Goal: Book appointment/travel/reservation

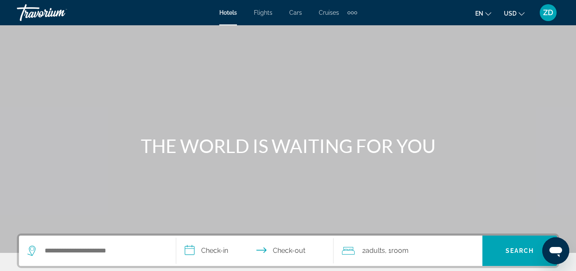
click at [353, 13] on div "Extra navigation items" at bounding box center [352, 12] width 3 height 3
click at [225, 14] on span "Hotels" at bounding box center [228, 12] width 18 height 7
click at [51, 246] on input "Search widget" at bounding box center [103, 251] width 119 height 13
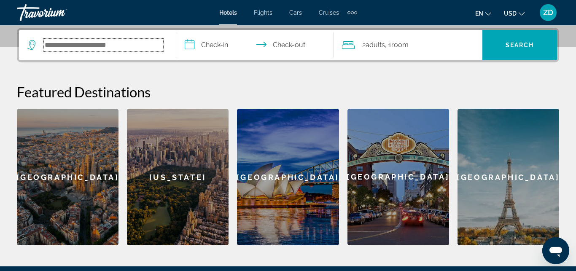
scroll to position [206, 0]
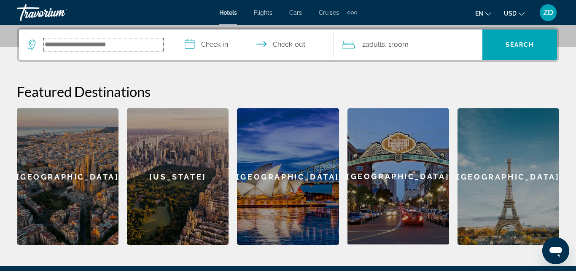
click at [57, 47] on input "Search widget" at bounding box center [103, 44] width 119 height 13
type input "*"
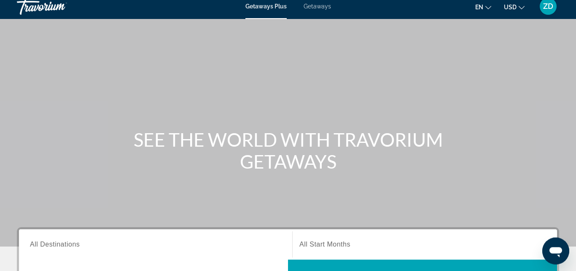
scroll to position [129, 0]
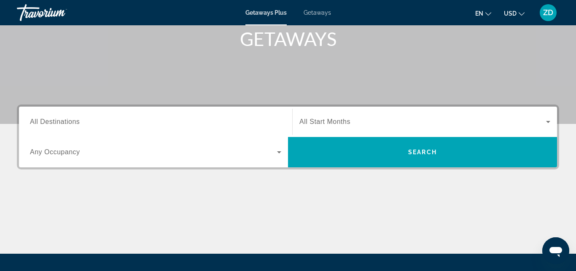
click at [67, 120] on span "All Destinations" at bounding box center [55, 121] width 50 height 7
click at [67, 120] on input "Destination All Destinations" at bounding box center [155, 122] width 251 height 10
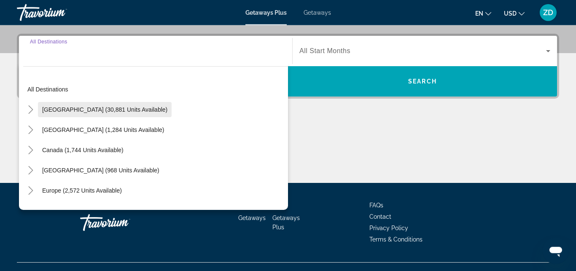
scroll to position [206, 0]
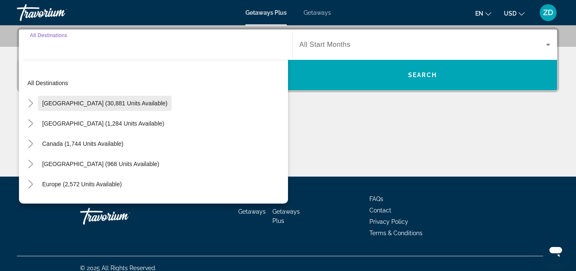
click at [103, 103] on span "[GEOGRAPHIC_DATA] (30,881 units available)" at bounding box center [104, 103] width 125 height 7
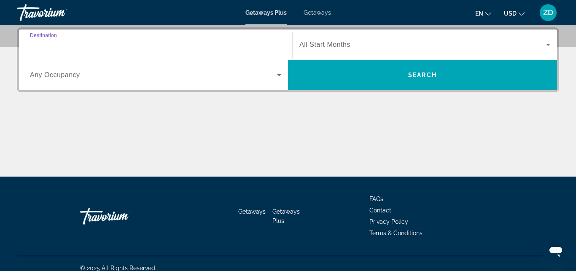
type input "**********"
click at [335, 43] on span "All Start Months" at bounding box center [325, 44] width 51 height 7
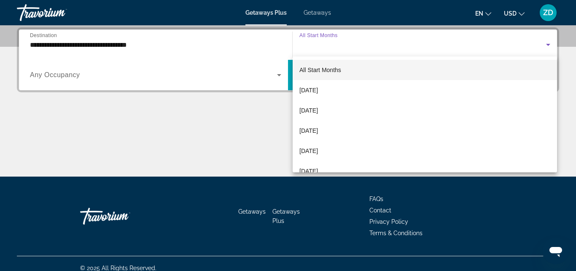
click at [332, 71] on span "All Start Months" at bounding box center [321, 70] width 42 height 7
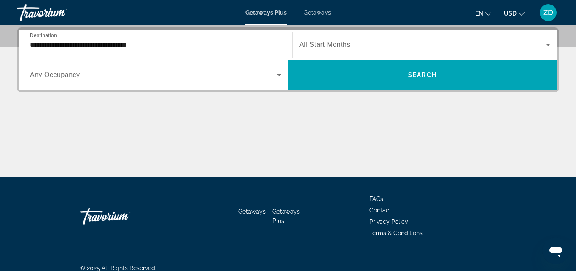
click at [75, 78] on span "Any Occupancy" at bounding box center [55, 74] width 50 height 7
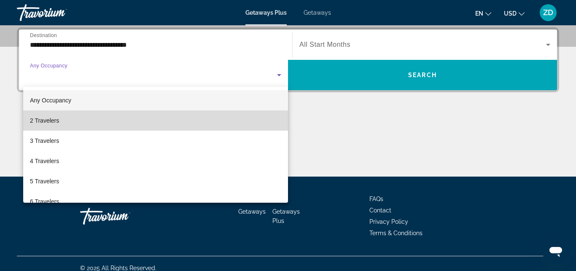
click at [56, 119] on span "2 Travelers" at bounding box center [44, 121] width 29 height 10
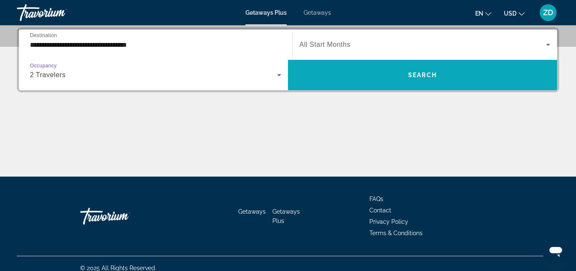
click at [429, 75] on span "Search" at bounding box center [422, 75] width 29 height 7
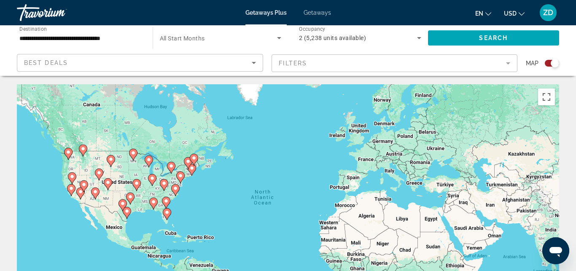
scroll to position [86, 0]
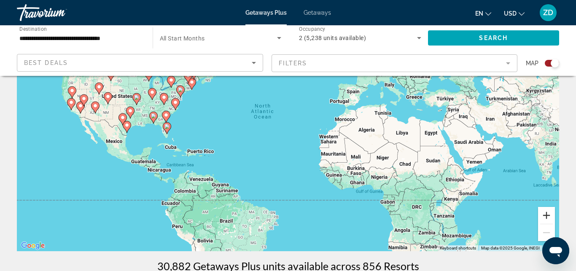
click at [546, 213] on button "Zoom in" at bounding box center [546, 215] width 17 height 17
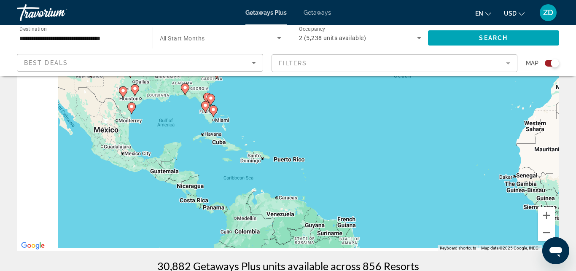
drag, startPoint x: 106, startPoint y: 146, endPoint x: 394, endPoint y: 100, distance: 290.9
click at [394, 100] on div "To activate drag with keyboard, press Alt + Enter. Once in keyboard drag state,…" at bounding box center [288, 124] width 542 height 253
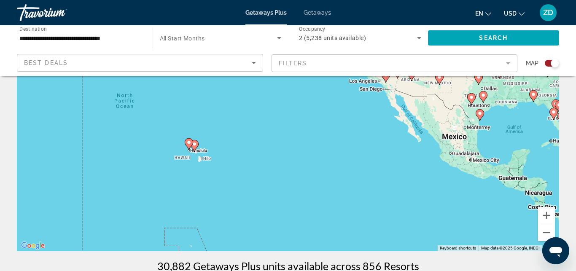
drag, startPoint x: 278, startPoint y: 172, endPoint x: 512, endPoint y: 200, distance: 235.9
click at [512, 200] on div "To activate drag with keyboard, press Alt + Enter. Once in keyboard drag state,…" at bounding box center [288, 124] width 542 height 253
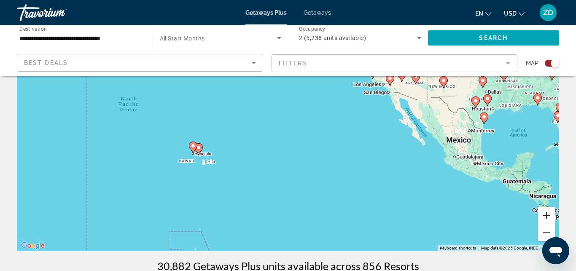
click at [550, 215] on button "Zoom in" at bounding box center [546, 215] width 17 height 17
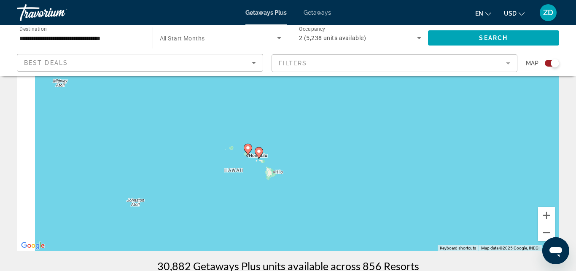
drag, startPoint x: 125, startPoint y: 205, endPoint x: 297, endPoint y: 181, distance: 173.2
click at [297, 181] on div "To activate drag with keyboard, press Alt + Enter. Once in keyboard drag state,…" at bounding box center [288, 124] width 542 height 253
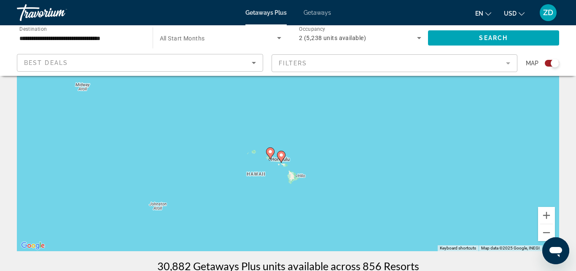
click at [280, 156] on image "Main content" at bounding box center [281, 155] width 5 height 5
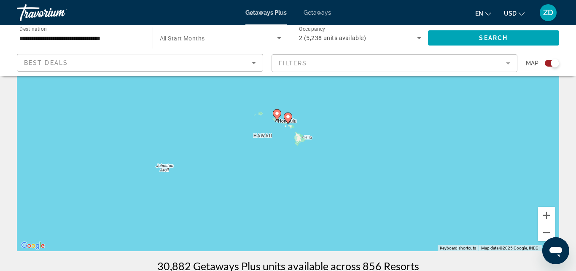
click at [288, 121] on icon "Main content" at bounding box center [288, 118] width 8 height 11
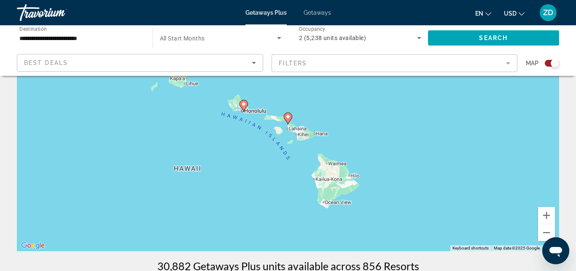
click at [288, 121] on icon "Main content" at bounding box center [288, 118] width 8 height 11
type input "**********"
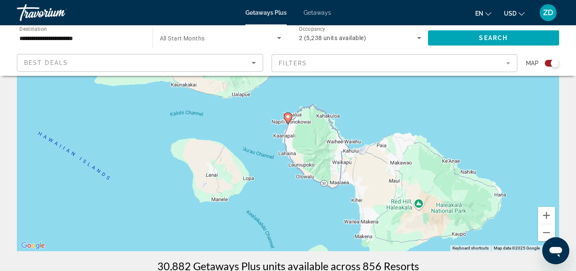
click at [289, 120] on icon "Main content" at bounding box center [288, 118] width 8 height 11
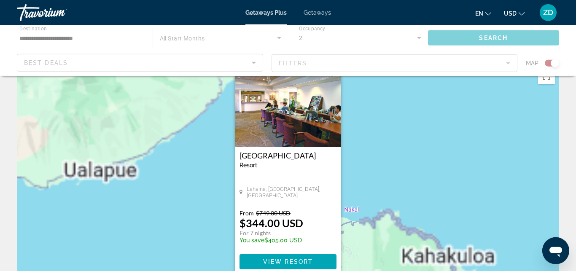
scroll to position [0, 0]
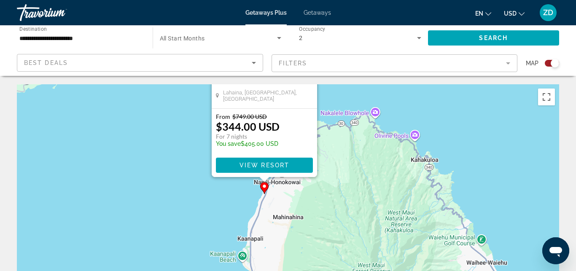
drag, startPoint x: 353, startPoint y: 206, endPoint x: 318, endPoint y: 67, distance: 143.5
click at [321, 84] on div "To activate drag with keyboard, press Alt + Enter. Once in keyboard drag state,…" at bounding box center [288, 210] width 542 height 253
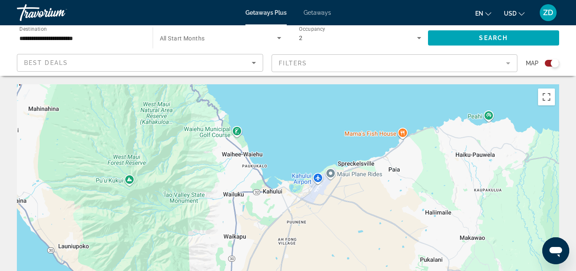
drag, startPoint x: 306, startPoint y: 191, endPoint x: 84, endPoint y: 132, distance: 229.9
click at [84, 132] on div "To activate drag with keyboard, press Alt + Enter. Once in keyboard drag state,…" at bounding box center [288, 210] width 542 height 253
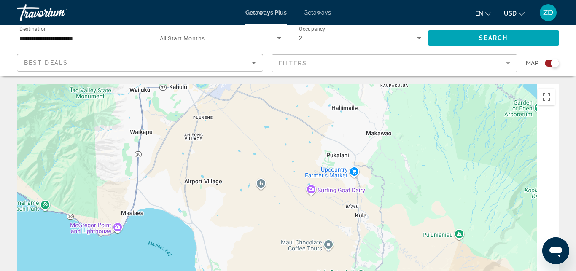
drag, startPoint x: 517, startPoint y: 210, endPoint x: 429, endPoint y: 100, distance: 141.7
click at [429, 96] on div "To activate drag with keyboard, press Alt + Enter. Once in keyboard drag state,…" at bounding box center [288, 210] width 542 height 253
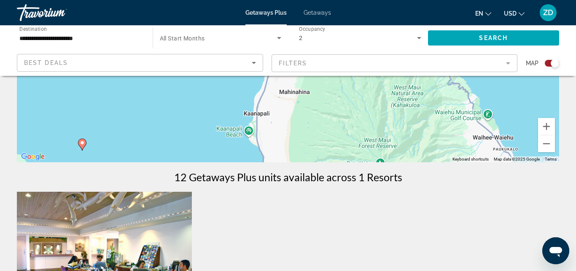
scroll to position [224, 0]
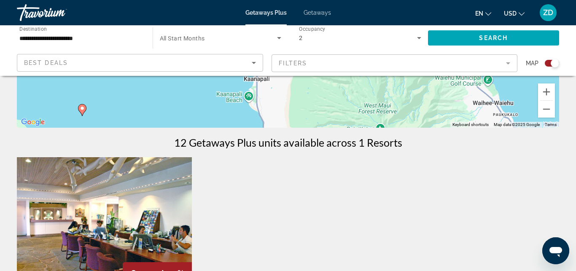
drag, startPoint x: 133, startPoint y: 139, endPoint x: 473, endPoint y: 288, distance: 370.8
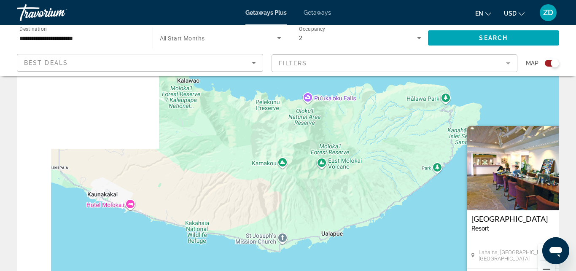
scroll to position [92, 0]
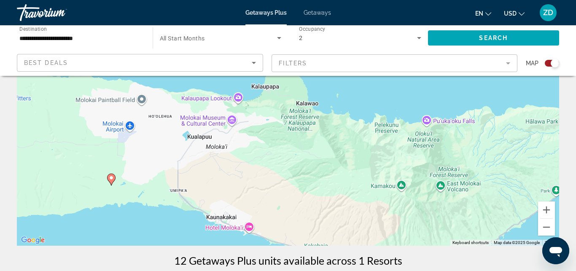
drag, startPoint x: 116, startPoint y: 128, endPoint x: 547, endPoint y: 262, distance: 451.8
click at [547, 246] on div "To activate drag with keyboard, press Alt + Enter. Once in keyboard drag state,…" at bounding box center [288, 119] width 542 height 253
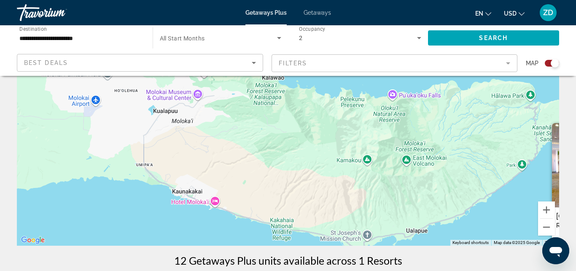
drag, startPoint x: 181, startPoint y: 143, endPoint x: 75, endPoint y: 92, distance: 117.2
click at [75, 92] on div "To activate drag with keyboard, press Alt + Enter. Once in keyboard drag state,…" at bounding box center [288, 119] width 542 height 253
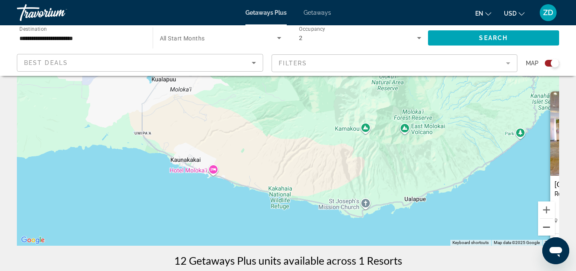
click at [542, 228] on button "Zoom out" at bounding box center [546, 227] width 17 height 17
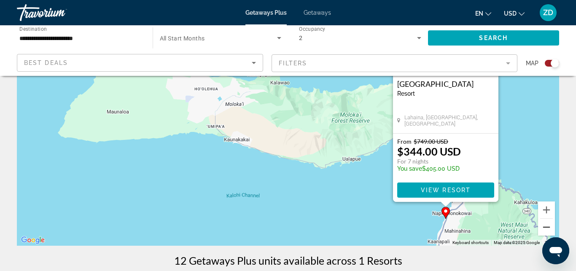
click at [542, 228] on button "Zoom out" at bounding box center [546, 227] width 17 height 17
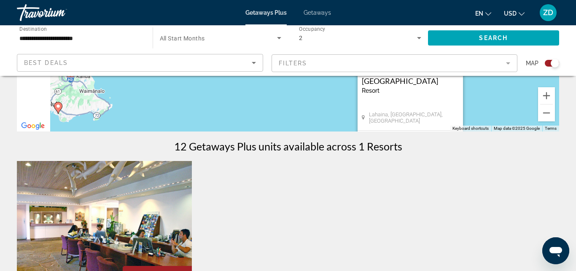
drag, startPoint x: 270, startPoint y: 165, endPoint x: 317, endPoint y: 283, distance: 127.1
click at [317, 132] on div "To activate drag with keyboard, press Alt + Enter. Once in keyboard drag state,…" at bounding box center [288, 5] width 542 height 253
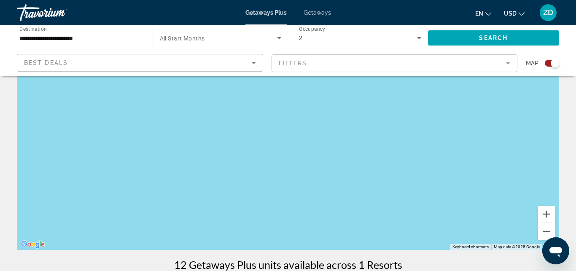
scroll to position [85, 0]
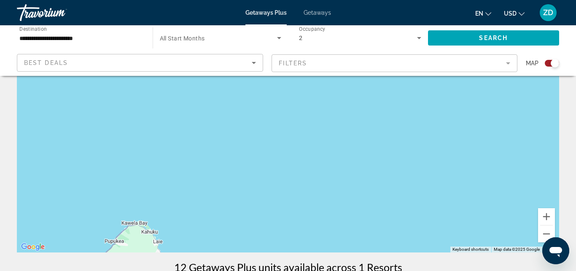
drag, startPoint x: 231, startPoint y: 154, endPoint x: 424, endPoint y: 127, distance: 195.0
click at [327, 109] on div "To activate drag with keyboard, press Alt + Enter. Once in keyboard drag state,…" at bounding box center [288, 126] width 542 height 253
click at [544, 235] on button "Zoom out" at bounding box center [546, 234] width 17 height 17
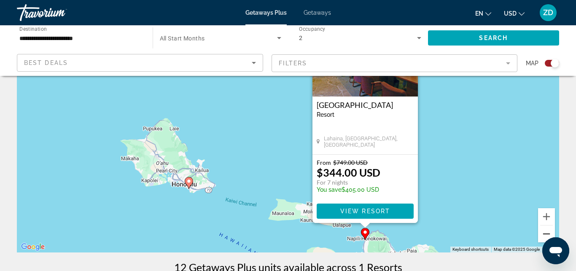
click at [544, 235] on button "Zoom out" at bounding box center [546, 234] width 17 height 17
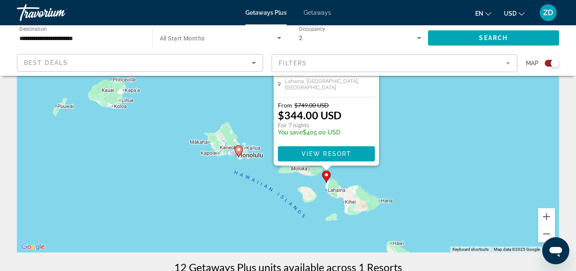
click at [240, 150] on image "Main content" at bounding box center [238, 149] width 5 height 5
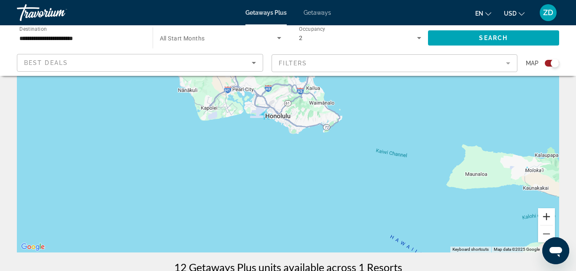
click at [547, 219] on button "Zoom in" at bounding box center [546, 216] width 17 height 17
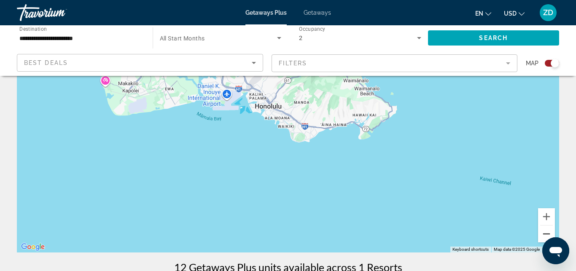
click at [546, 235] on button "Zoom out" at bounding box center [546, 234] width 17 height 17
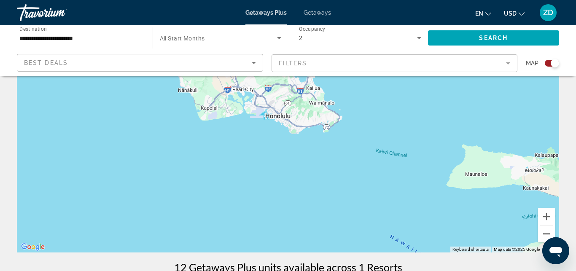
click at [546, 234] on button "Zoom out" at bounding box center [546, 234] width 17 height 17
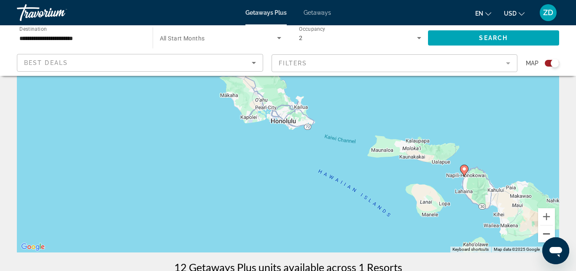
click at [546, 234] on button "Zoom out" at bounding box center [546, 234] width 17 height 17
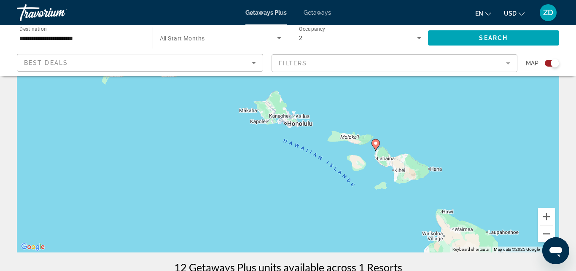
click at [546, 234] on button "Zoom out" at bounding box center [546, 234] width 17 height 17
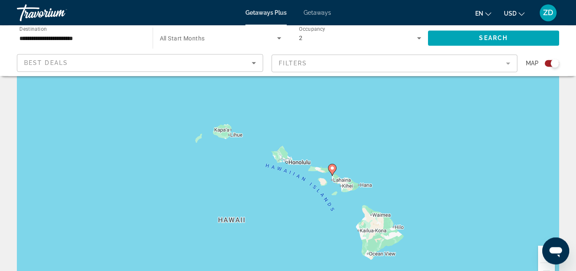
scroll to position [42, 0]
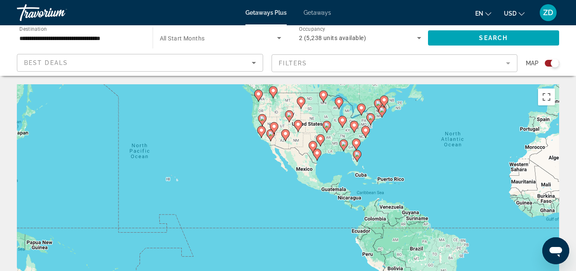
drag, startPoint x: 201, startPoint y: 213, endPoint x: 390, endPoint y: 154, distance: 197.9
click at [391, 154] on div "To activate drag with keyboard, press Alt + Enter. Once in keyboard drag state,…" at bounding box center [288, 210] width 542 height 253
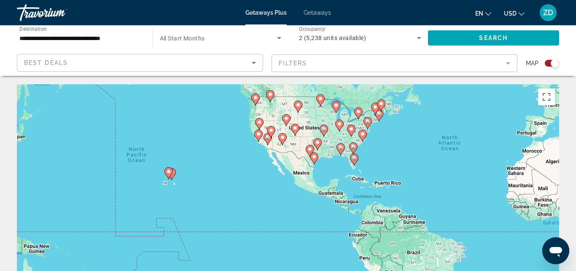
click at [168, 173] on image "Main content" at bounding box center [168, 171] width 5 height 5
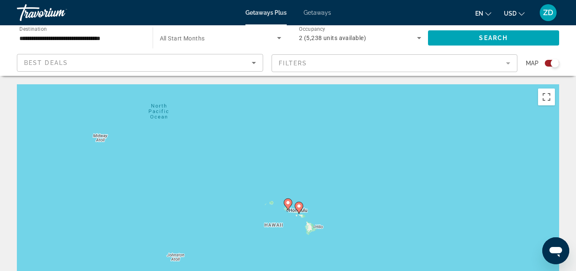
click at [286, 206] on icon "Main content" at bounding box center [288, 204] width 8 height 11
type input "**********"
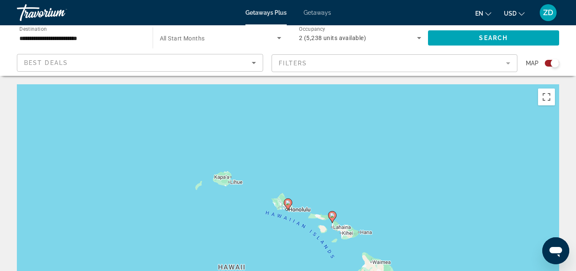
click at [286, 206] on icon "Main content" at bounding box center [288, 204] width 8 height 11
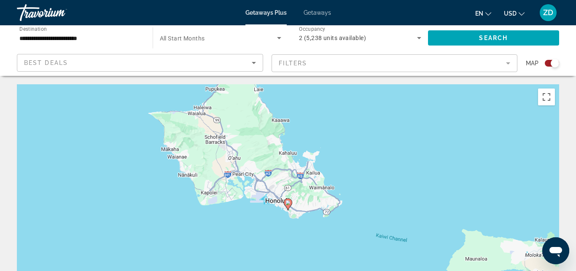
click at [288, 203] on image "Main content" at bounding box center [288, 202] width 5 height 5
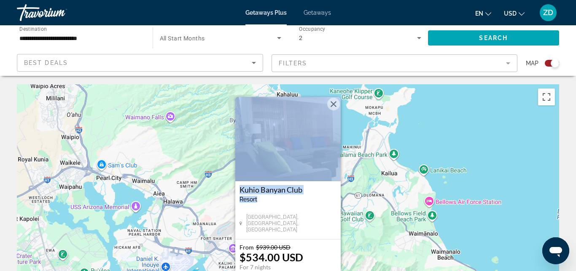
drag, startPoint x: 288, startPoint y: 205, endPoint x: 269, endPoint y: 132, distance: 75.1
click at [269, 132] on div "[GEOGRAPHIC_DATA] - This is an adults only resort [GEOGRAPHIC_DATA], [GEOGRAPHI…" at bounding box center [287, 168] width 105 height 142
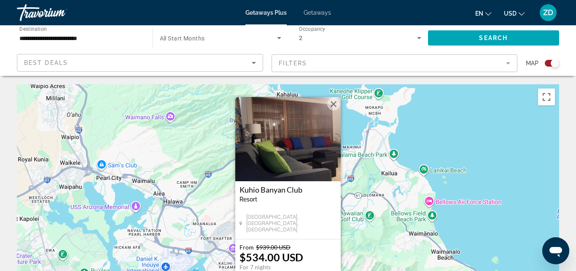
click at [385, 216] on div "To activate drag with keyboard, press Alt + Enter. Once in keyboard drag state,…" at bounding box center [288, 210] width 542 height 253
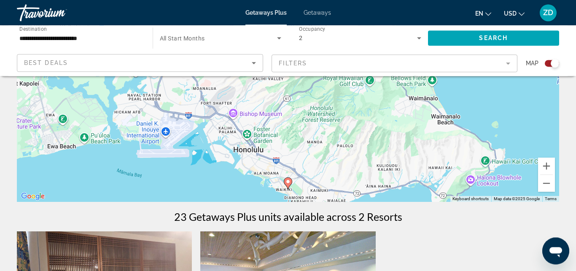
scroll to position [172, 0]
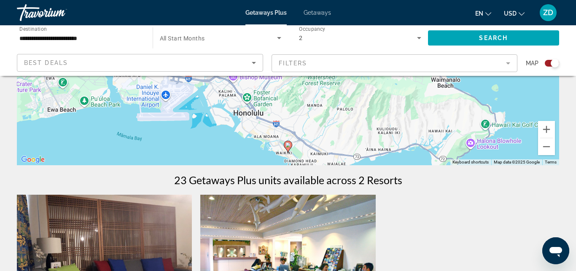
click at [286, 143] on image "Main content" at bounding box center [288, 145] width 5 height 5
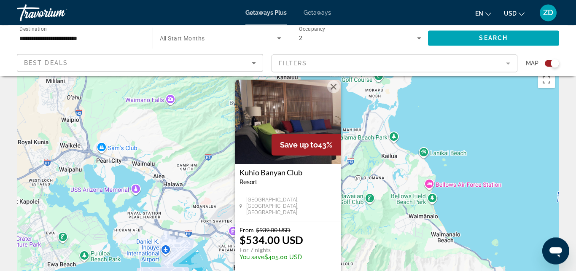
scroll to position [0, 0]
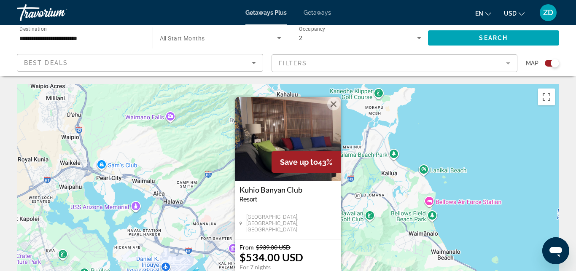
click at [310, 12] on span "Getaways" at bounding box center [317, 12] width 27 height 7
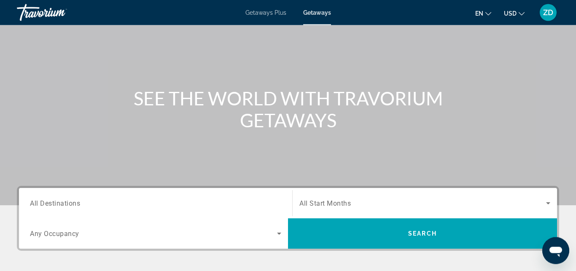
scroll to position [43, 0]
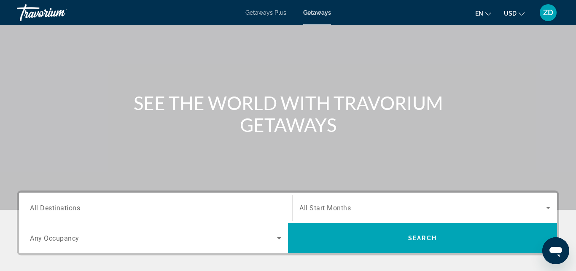
click at [57, 207] on span "All Destinations" at bounding box center [55, 208] width 50 height 8
click at [57, 207] on input "Destination All Destinations" at bounding box center [155, 208] width 251 height 10
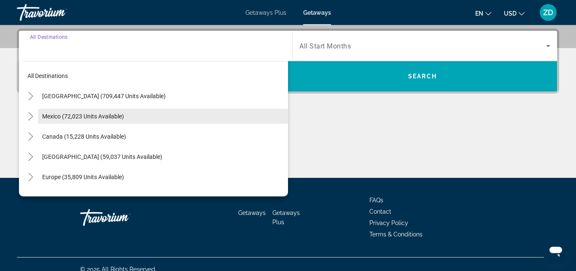
scroll to position [206, 0]
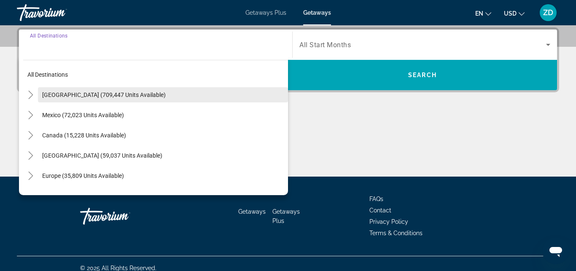
click at [99, 98] on span "[GEOGRAPHIC_DATA] (709,447 units available)" at bounding box center [104, 95] width 124 height 7
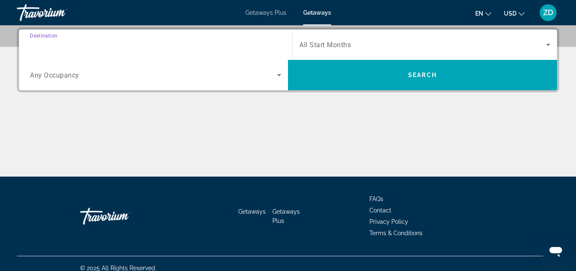
type input "**********"
click at [62, 74] on span "Any Occupancy" at bounding box center [54, 75] width 49 height 8
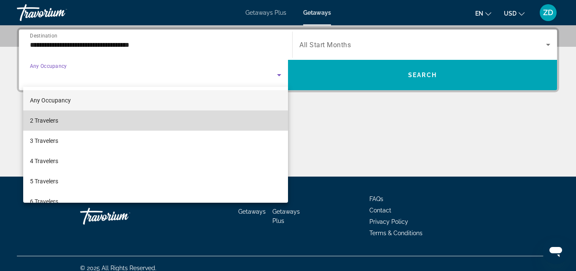
click at [54, 120] on span "2 Travelers" at bounding box center [44, 121] width 28 height 10
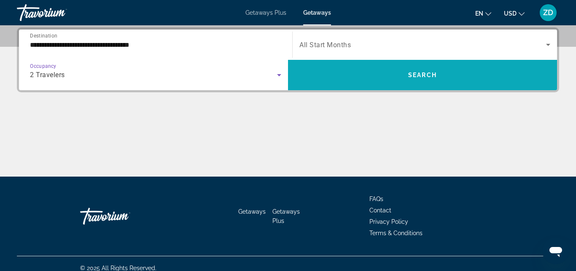
click at [417, 81] on span "Search widget" at bounding box center [422, 75] width 269 height 20
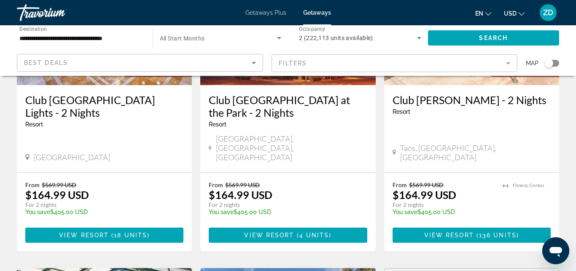
scroll to position [645, 0]
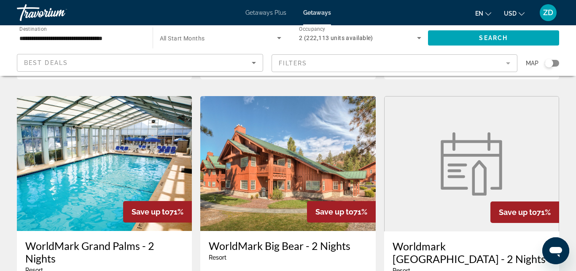
click at [553, 64] on div "Search widget" at bounding box center [552, 63] width 14 height 7
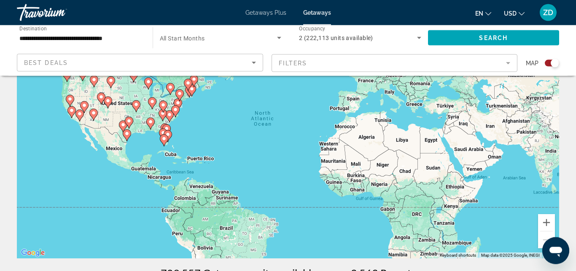
scroll to position [89, 0]
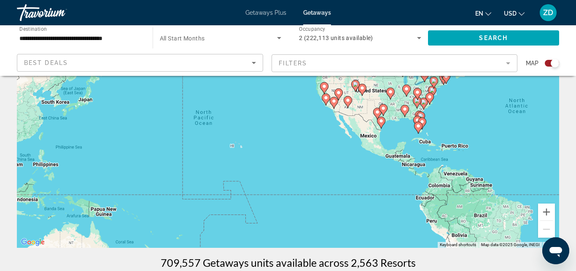
drag, startPoint x: 237, startPoint y: 124, endPoint x: 530, endPoint y: 105, distance: 294.2
click at [530, 105] on div "To activate drag with keyboard, press Alt + Enter. Once in keyboard drag state,…" at bounding box center [288, 121] width 542 height 253
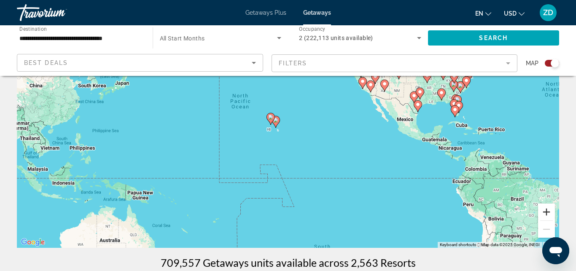
click at [544, 212] on button "Zoom in" at bounding box center [546, 212] width 17 height 17
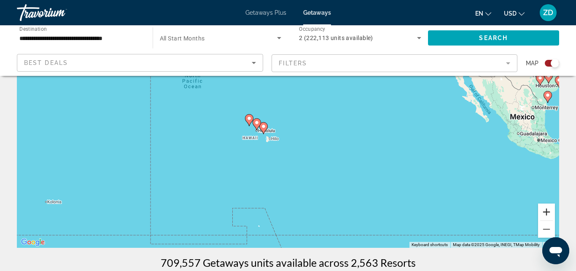
click at [544, 212] on button "Zoom in" at bounding box center [546, 212] width 17 height 17
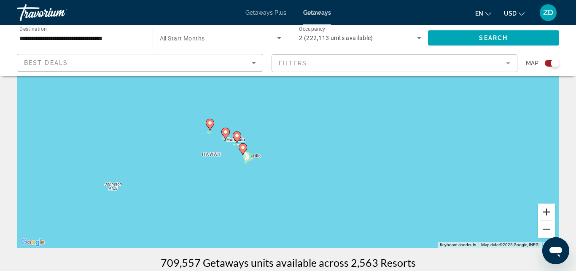
click at [545, 211] on button "Zoom in" at bounding box center [546, 212] width 17 height 17
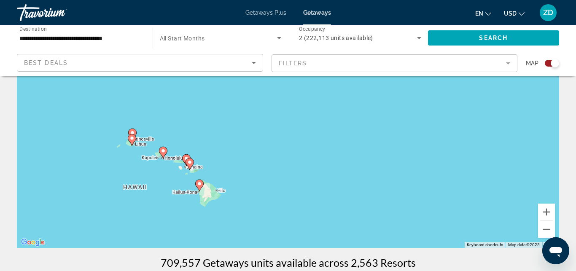
click at [198, 187] on icon "Main content" at bounding box center [200, 185] width 8 height 11
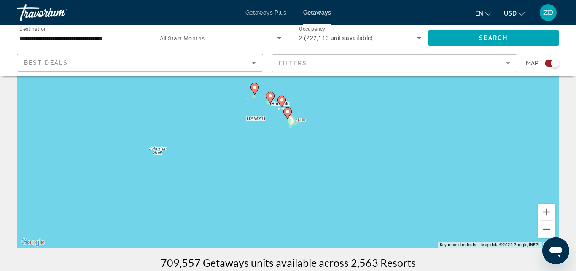
click at [287, 115] on icon "Main content" at bounding box center [288, 113] width 8 height 11
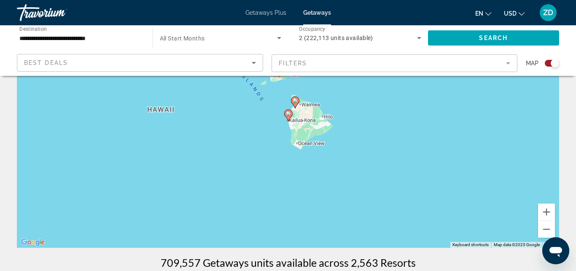
click at [298, 105] on gmp-advanced-marker "Main content" at bounding box center [295, 102] width 8 height 13
type input "**********"
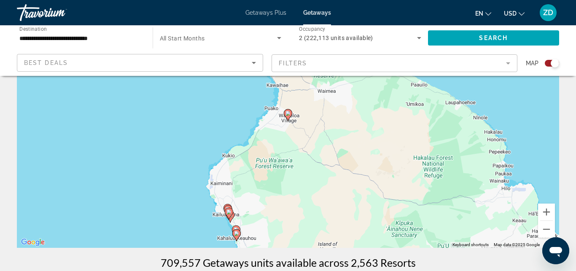
click at [237, 229] on gmp-advanced-marker "Main content" at bounding box center [236, 235] width 8 height 13
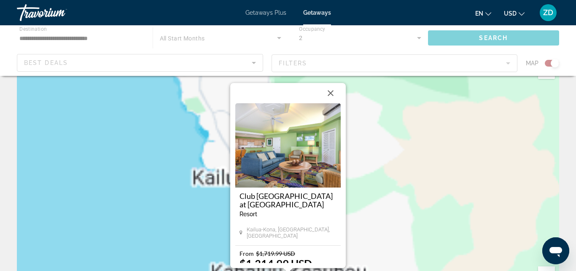
scroll to position [0, 0]
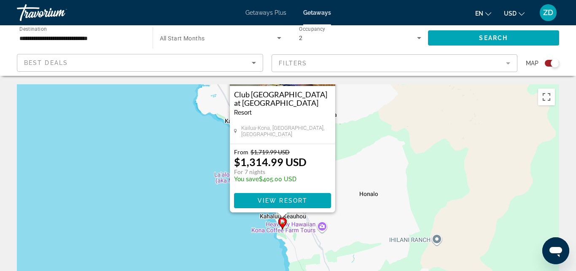
drag, startPoint x: 231, startPoint y: 214, endPoint x: 225, endPoint y: 129, distance: 85.0
click at [225, 129] on div "To activate drag with keyboard, press Alt + Enter. Once in keyboard drag state,…" at bounding box center [288, 210] width 542 height 253
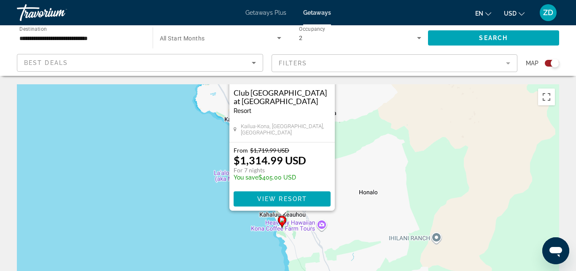
click at [245, 228] on div "To activate drag with keyboard, press Alt + Enter. Once in keyboard drag state,…" at bounding box center [288, 210] width 542 height 253
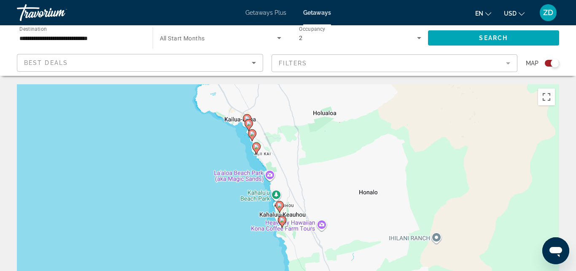
click at [256, 149] on image "Main content" at bounding box center [256, 146] width 5 height 5
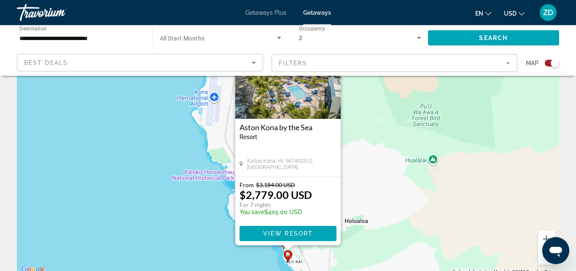
scroll to position [86, 0]
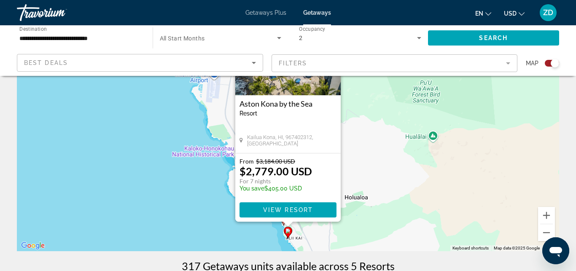
click at [263, 231] on div "To activate drag with keyboard, press Alt + Enter. Once in keyboard drag state,…" at bounding box center [288, 124] width 542 height 253
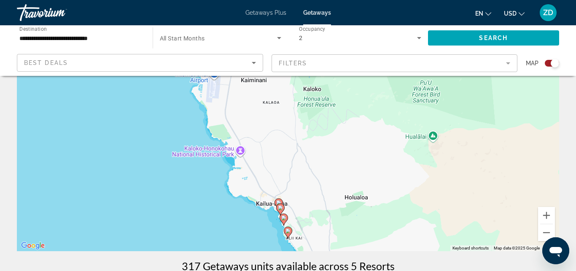
click at [287, 234] on icon "Main content" at bounding box center [288, 232] width 8 height 11
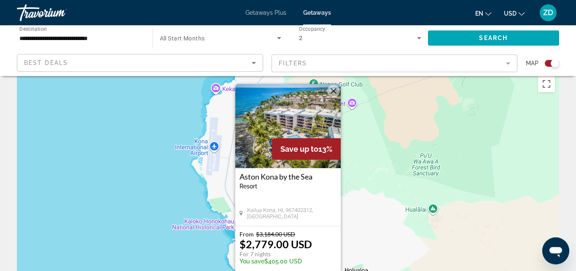
scroll to position [0, 0]
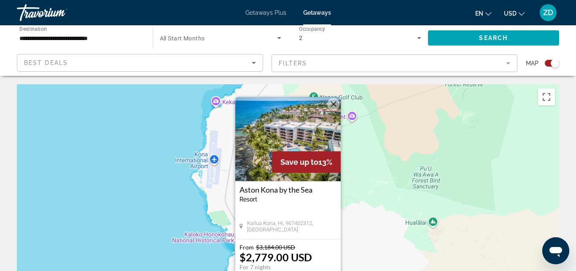
click at [218, 229] on div "To activate drag with keyboard, press Alt + Enter. Once in keyboard drag state,…" at bounding box center [288, 210] width 542 height 253
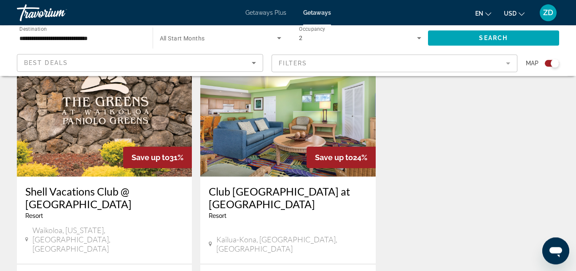
scroll to position [645, 0]
